Goal: Find specific page/section: Find specific page/section

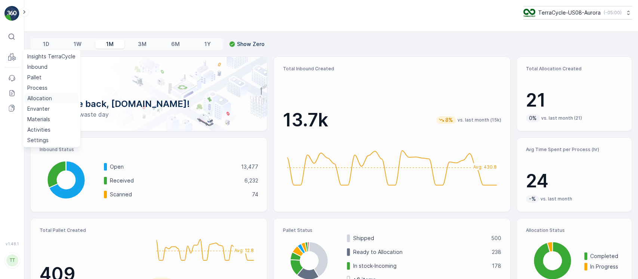
click at [39, 96] on p "Allocation" at bounding box center [39, 98] width 25 height 7
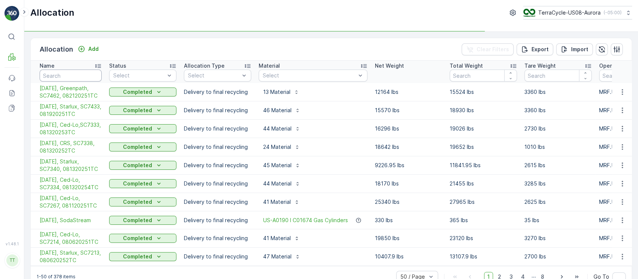
click at [85, 77] on input "text" at bounding box center [71, 76] width 62 height 12
type input "hydro"
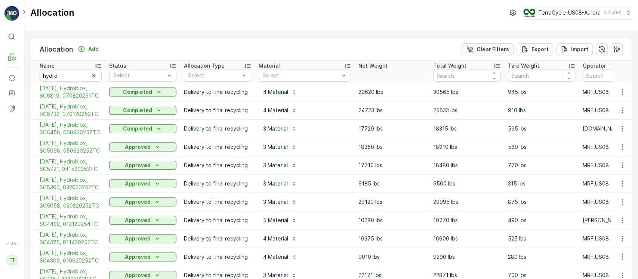
click at [477, 44] on button "Clear Filters" at bounding box center [488, 49] width 52 height 12
